Goal: Communication & Community: Connect with others

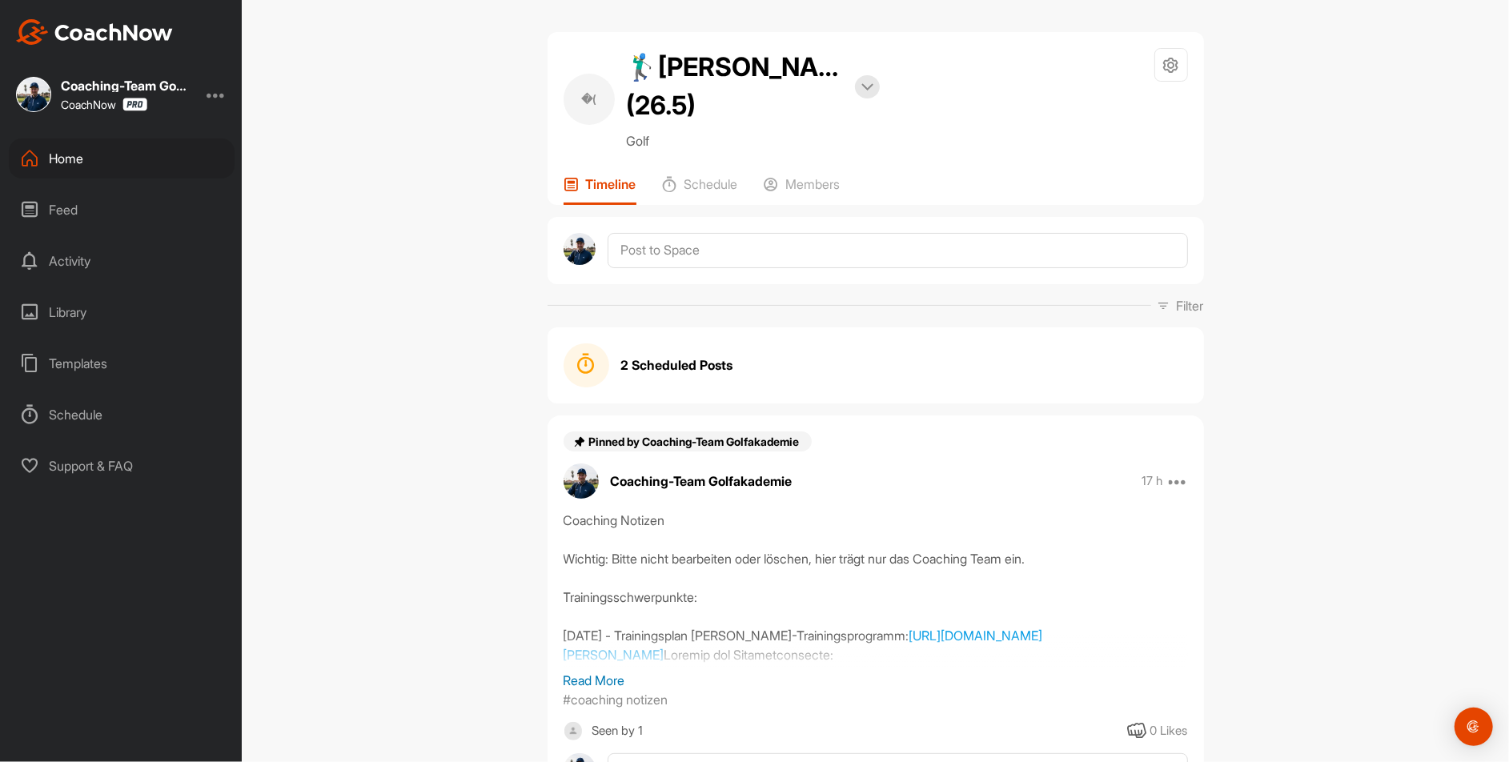
scroll to position [171, 0]
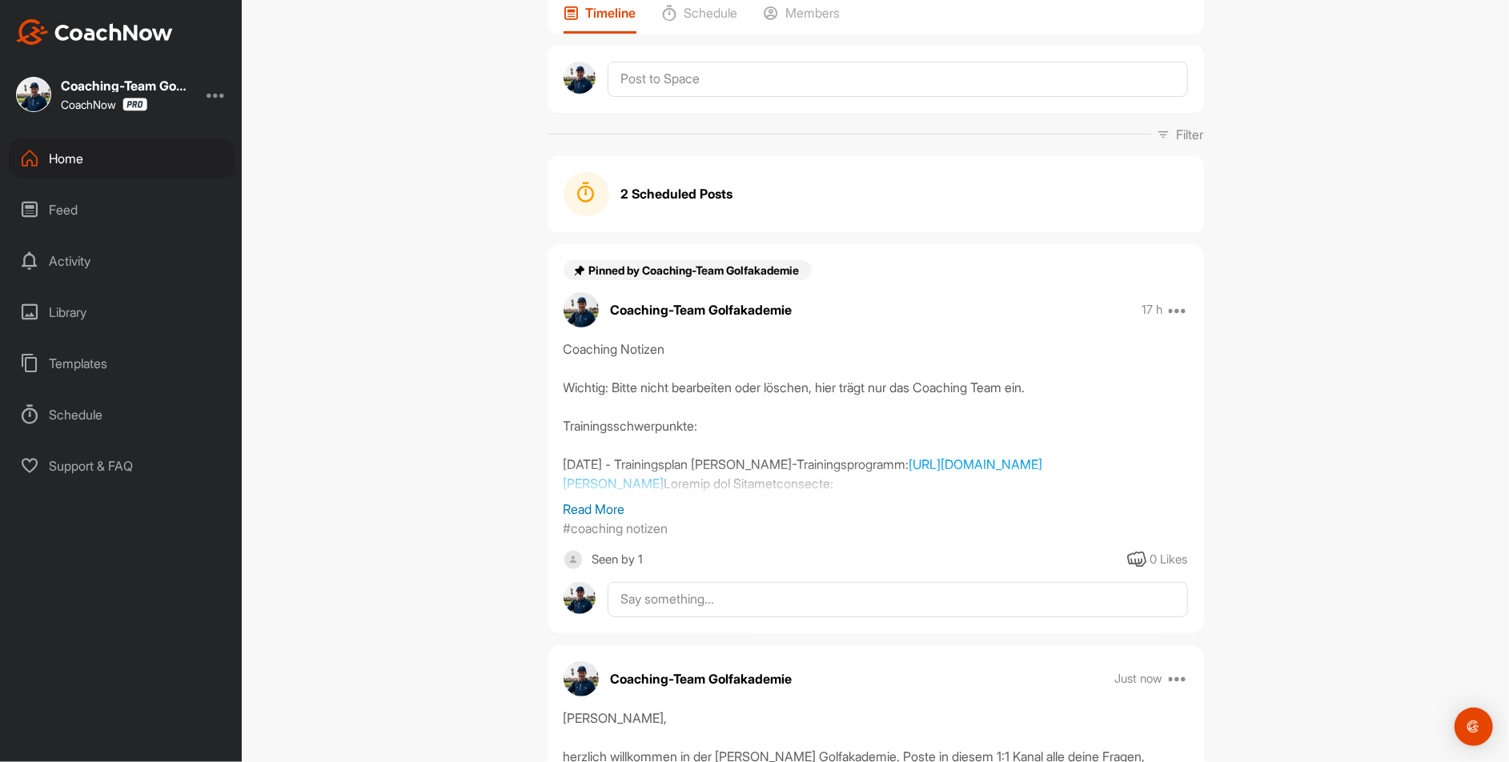
click at [135, 163] on div "Home" at bounding box center [122, 159] width 226 height 40
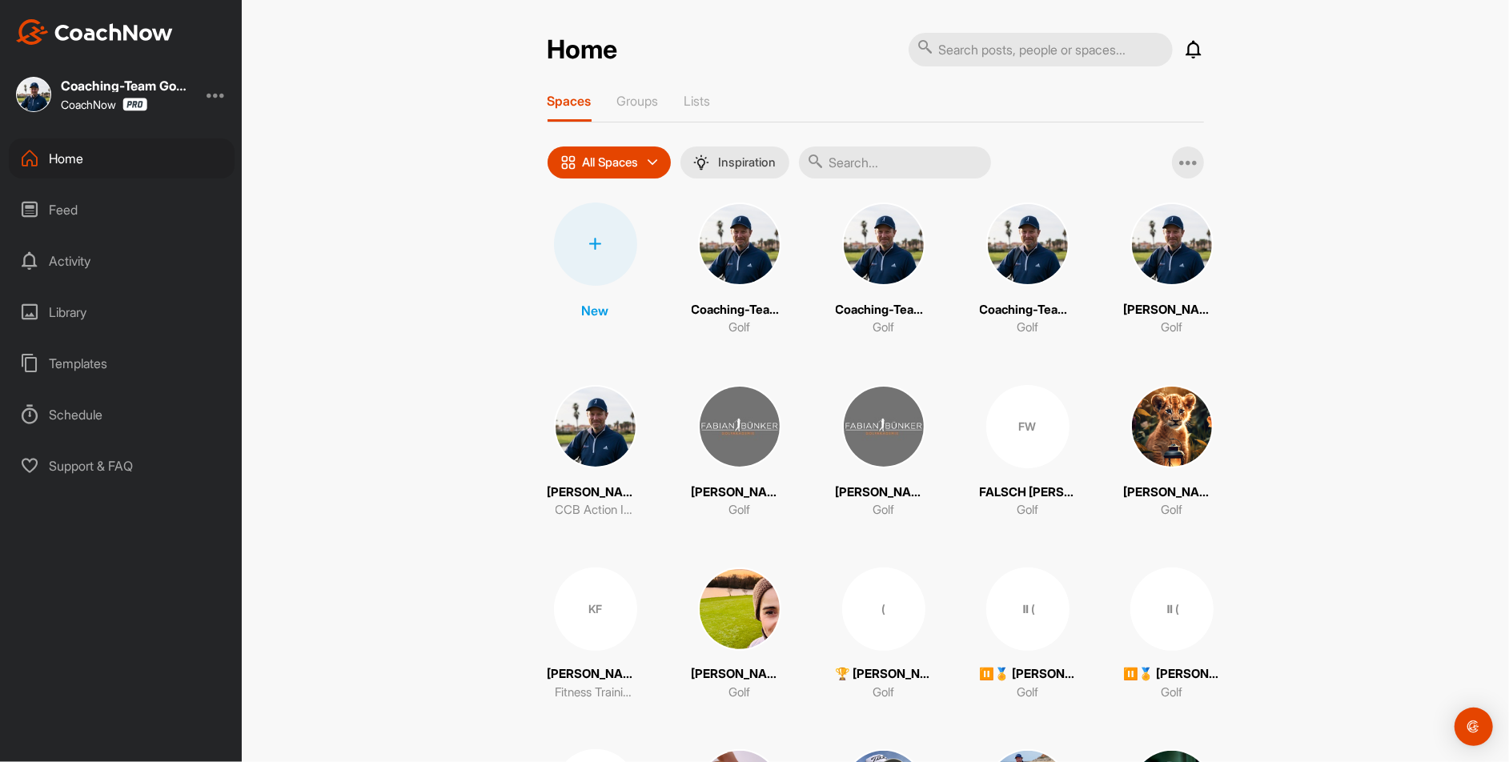
click at [901, 171] on input "text" at bounding box center [895, 163] width 192 height 32
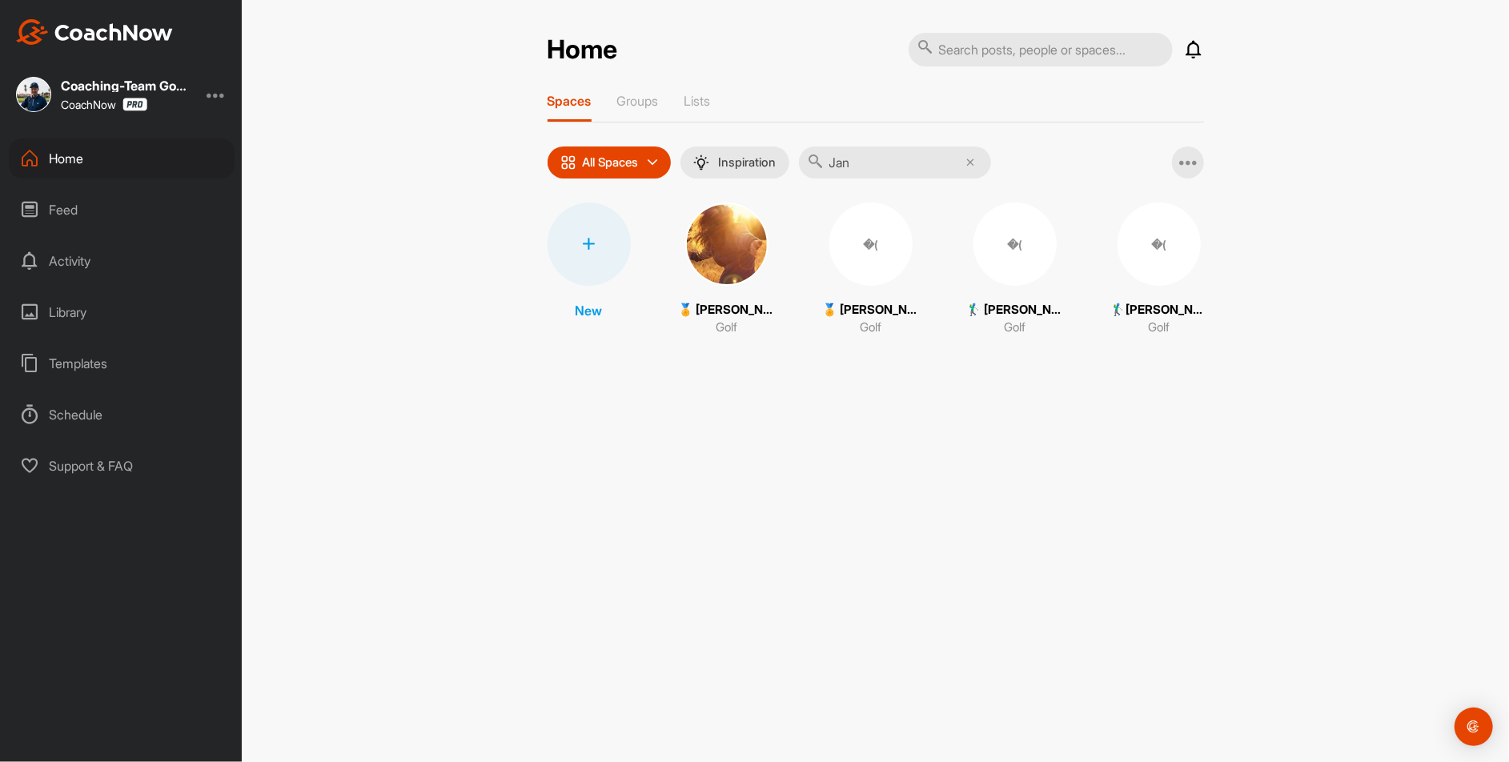
type input "Jan"
click at [1165, 263] on div "�(" at bounding box center [1159, 244] width 83 height 83
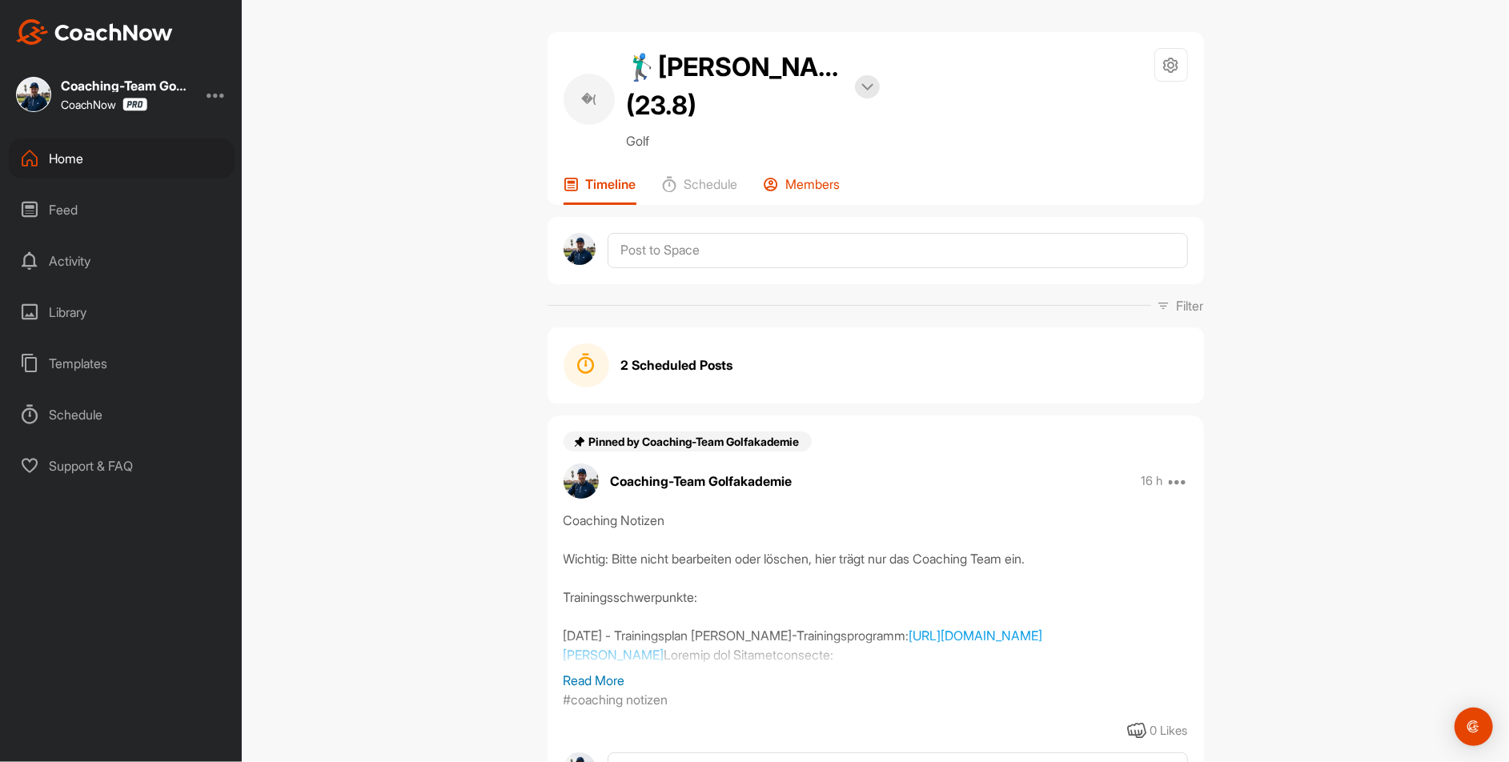
click at [817, 177] on p "Members" at bounding box center [813, 184] width 54 height 16
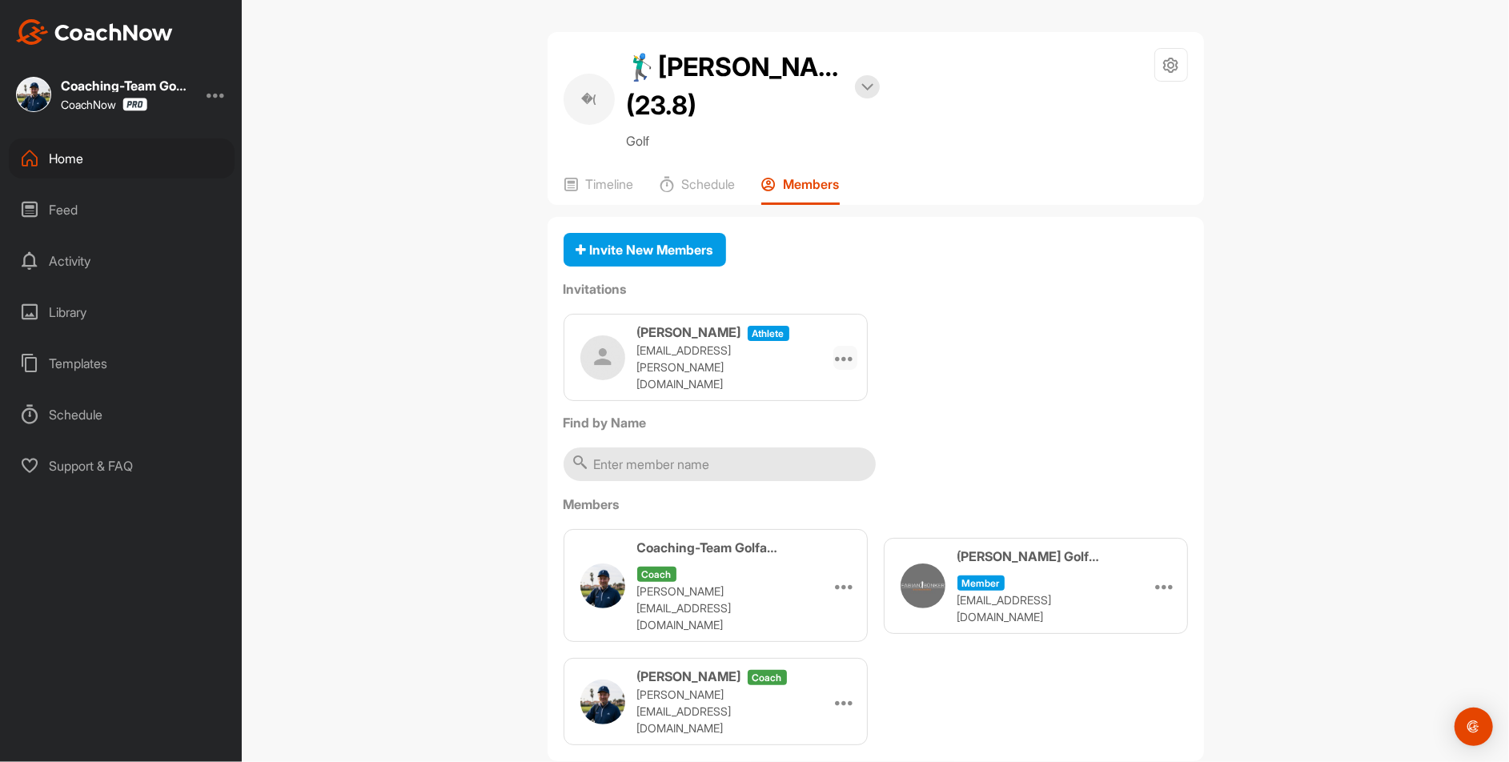
click at [852, 348] on icon at bounding box center [845, 357] width 19 height 19
click at [811, 504] on li "Copy Link" at bounding box center [815, 503] width 86 height 50
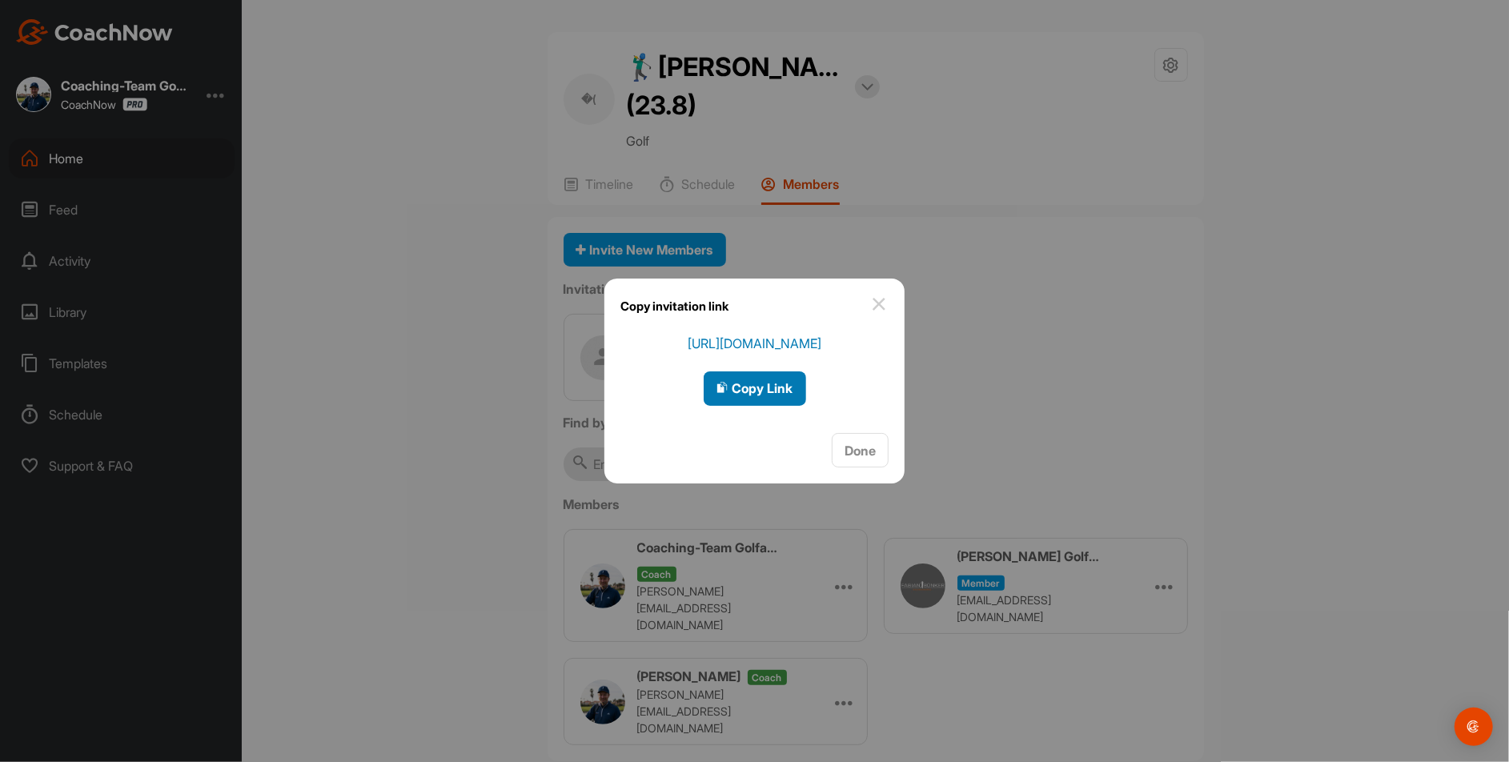
click at [761, 380] on span "Copy Link" at bounding box center [755, 388] width 77 height 16
